Goal: Task Accomplishment & Management: Manage account settings

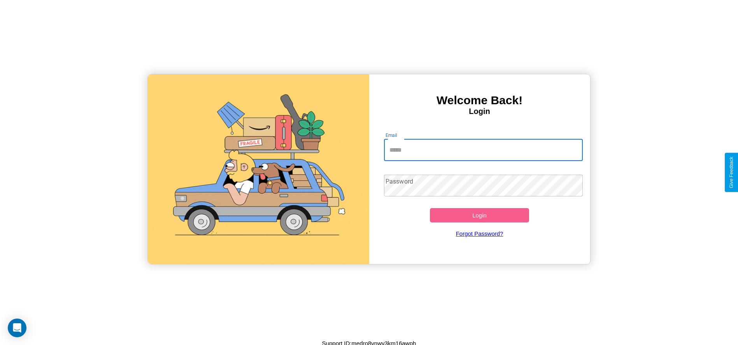
click at [483, 150] on input "Email" at bounding box center [483, 150] width 199 height 22
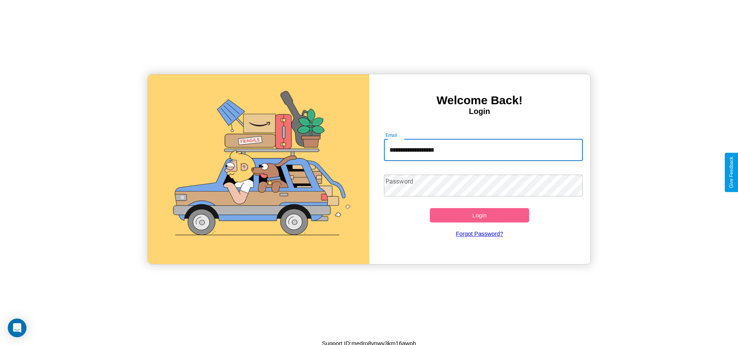
type input "**********"
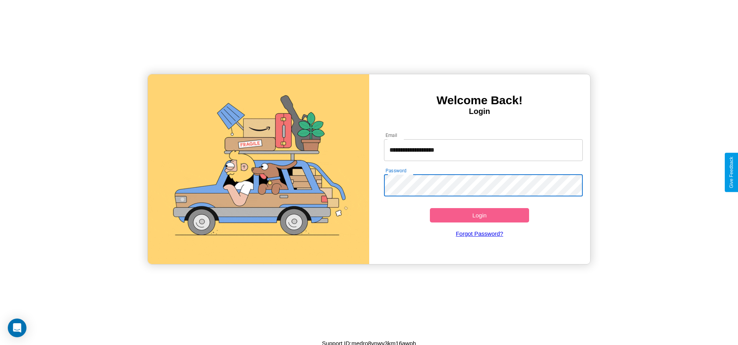
click at [479, 215] on button "Login" at bounding box center [480, 215] width 100 height 14
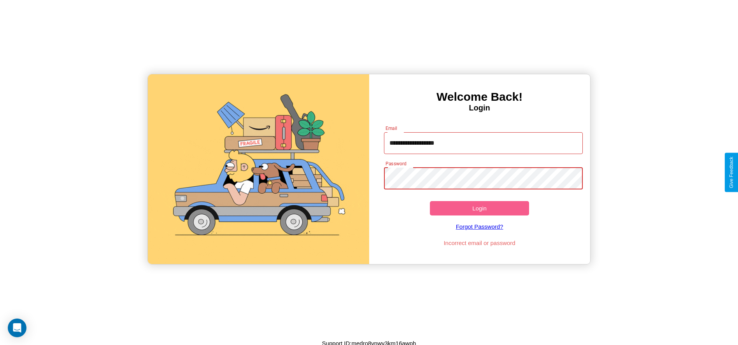
click at [479, 208] on button "Login" at bounding box center [480, 208] width 100 height 14
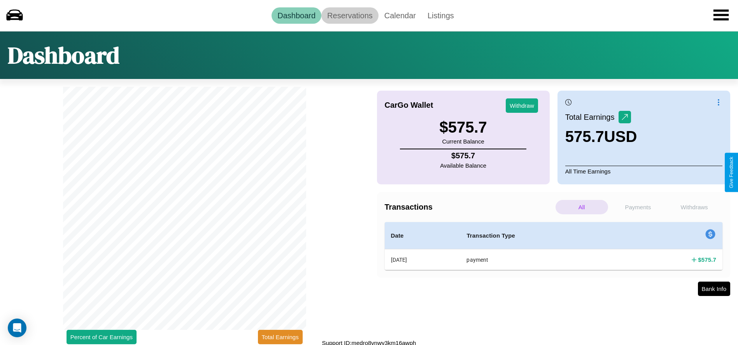
click at [350, 15] on link "Reservations" at bounding box center [349, 15] width 57 height 16
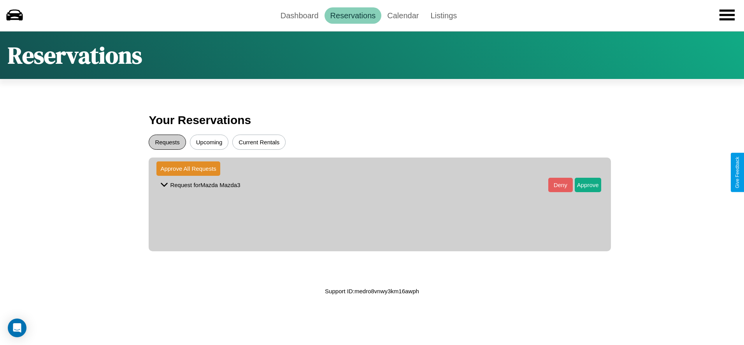
click at [167, 142] on button "Requests" at bounding box center [167, 142] width 37 height 15
click at [581, 185] on button "Approve" at bounding box center [587, 185] width 26 height 14
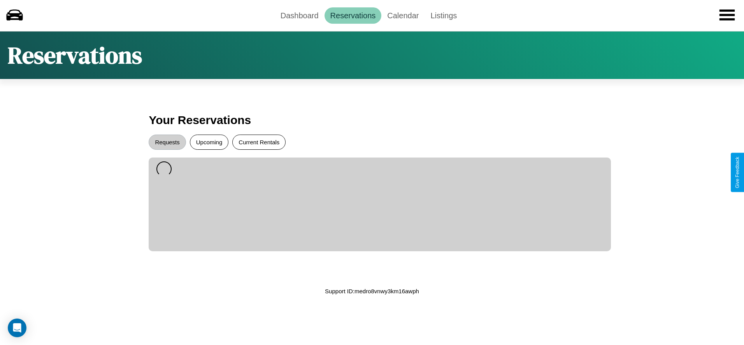
click at [259, 142] on button "Current Rentals" at bounding box center [258, 142] width 53 height 15
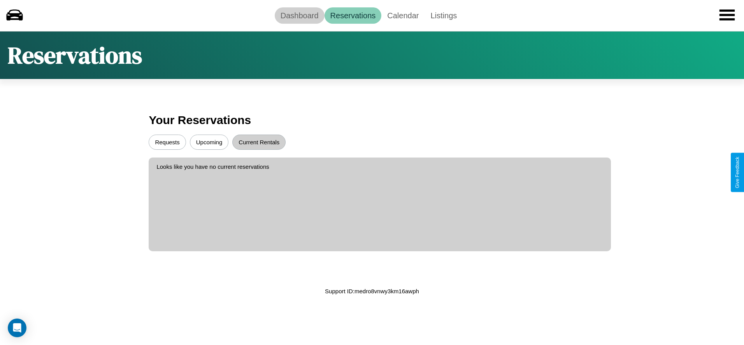
click at [299, 15] on link "Dashboard" at bounding box center [300, 15] width 50 height 16
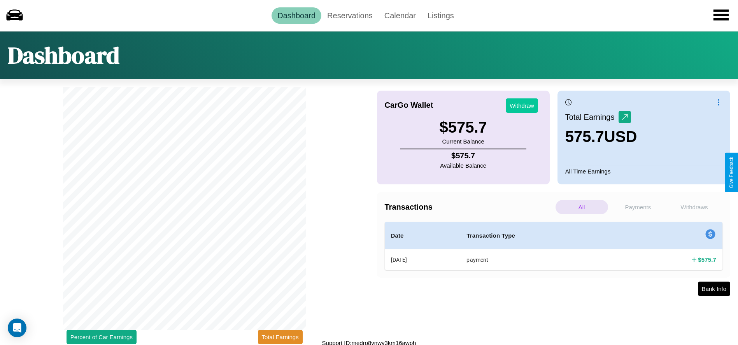
click at [521, 105] on button "Withdraw" at bounding box center [522, 105] width 32 height 14
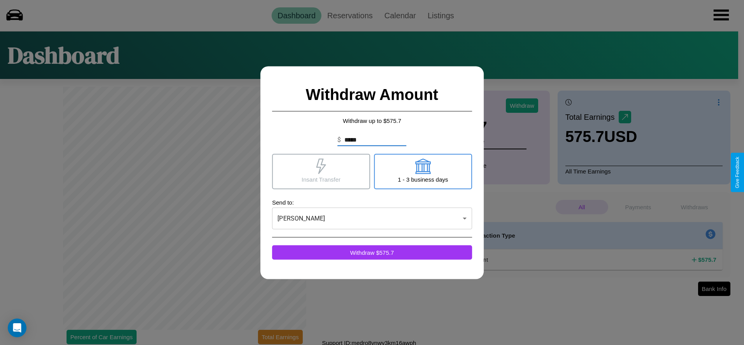
click at [321, 171] on icon at bounding box center [321, 166] width 16 height 16
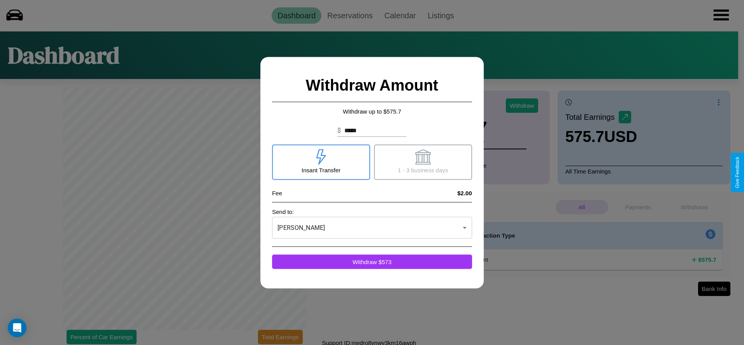
click at [422, 162] on icon at bounding box center [423, 157] width 16 height 16
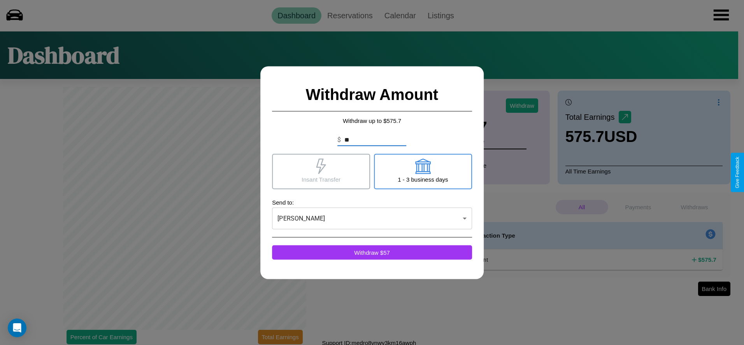
type input "*"
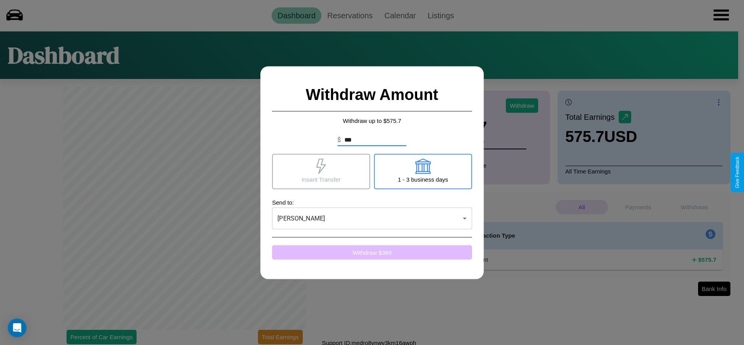
type input "***"
click at [372, 252] on button "Withdraw $ 389" at bounding box center [372, 252] width 200 height 14
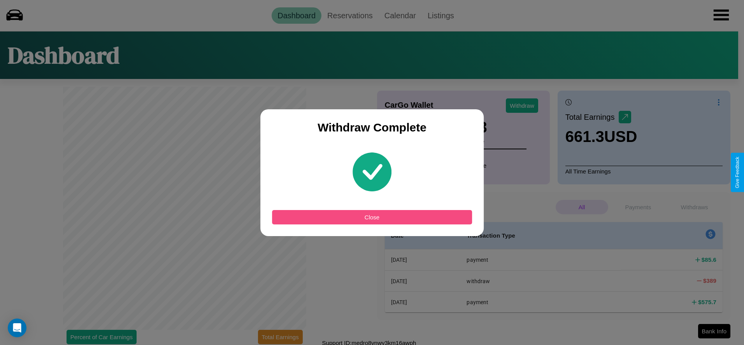
click at [372, 217] on button "Close" at bounding box center [372, 217] width 200 height 14
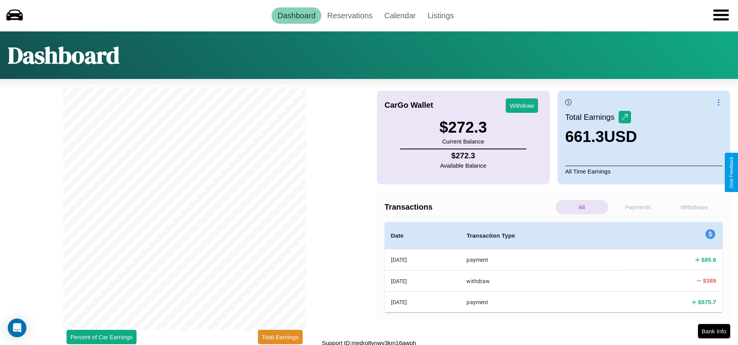
scroll to position [3, 0]
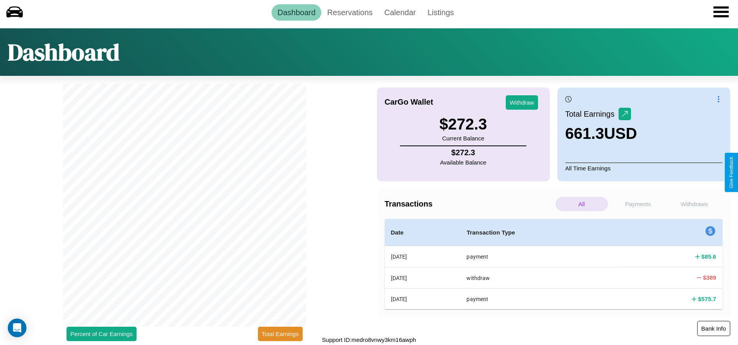
click at [713, 328] on button "Bank Info" at bounding box center [713, 328] width 33 height 15
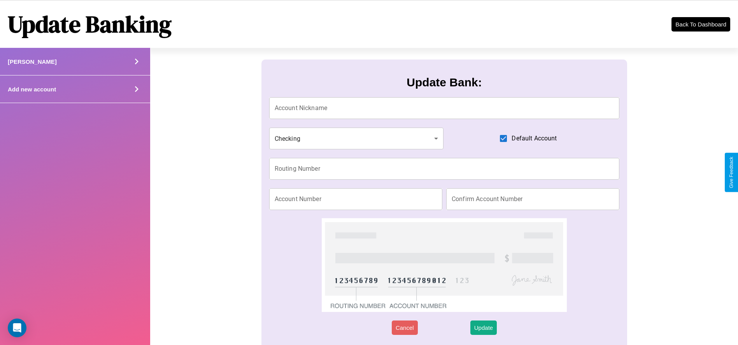
click at [75, 89] on div "Add new account" at bounding box center [75, 89] width 150 height 28
click at [136, 67] on icon at bounding box center [137, 62] width 12 height 12
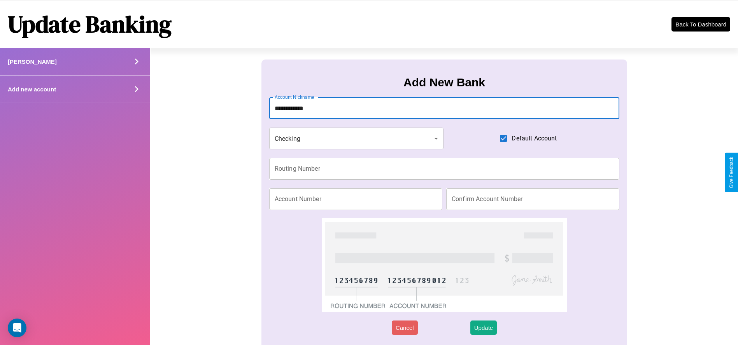
type input "**********"
